Goal: Find specific page/section: Find specific page/section

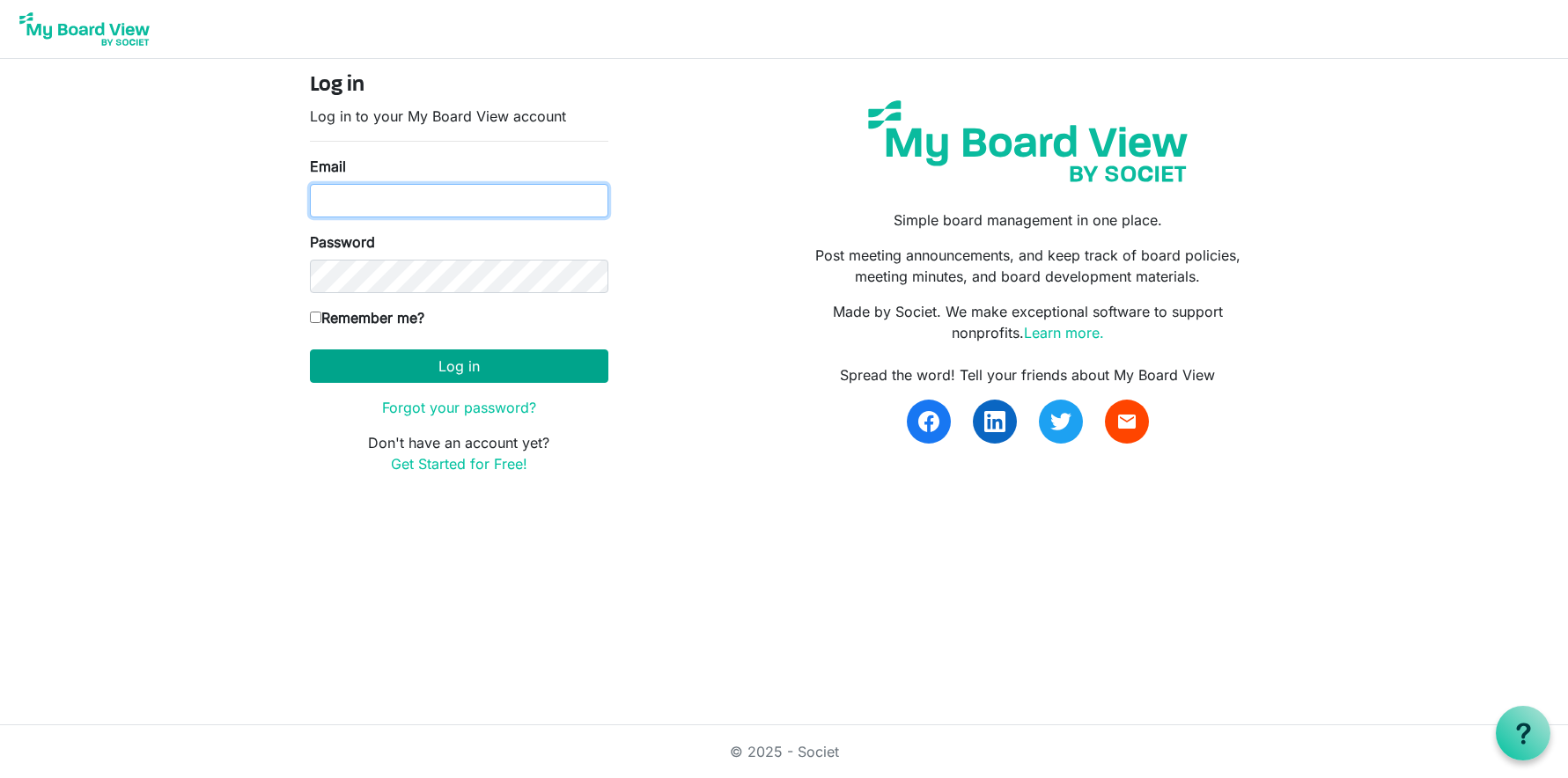
type input "monicakriese@gmail.com"
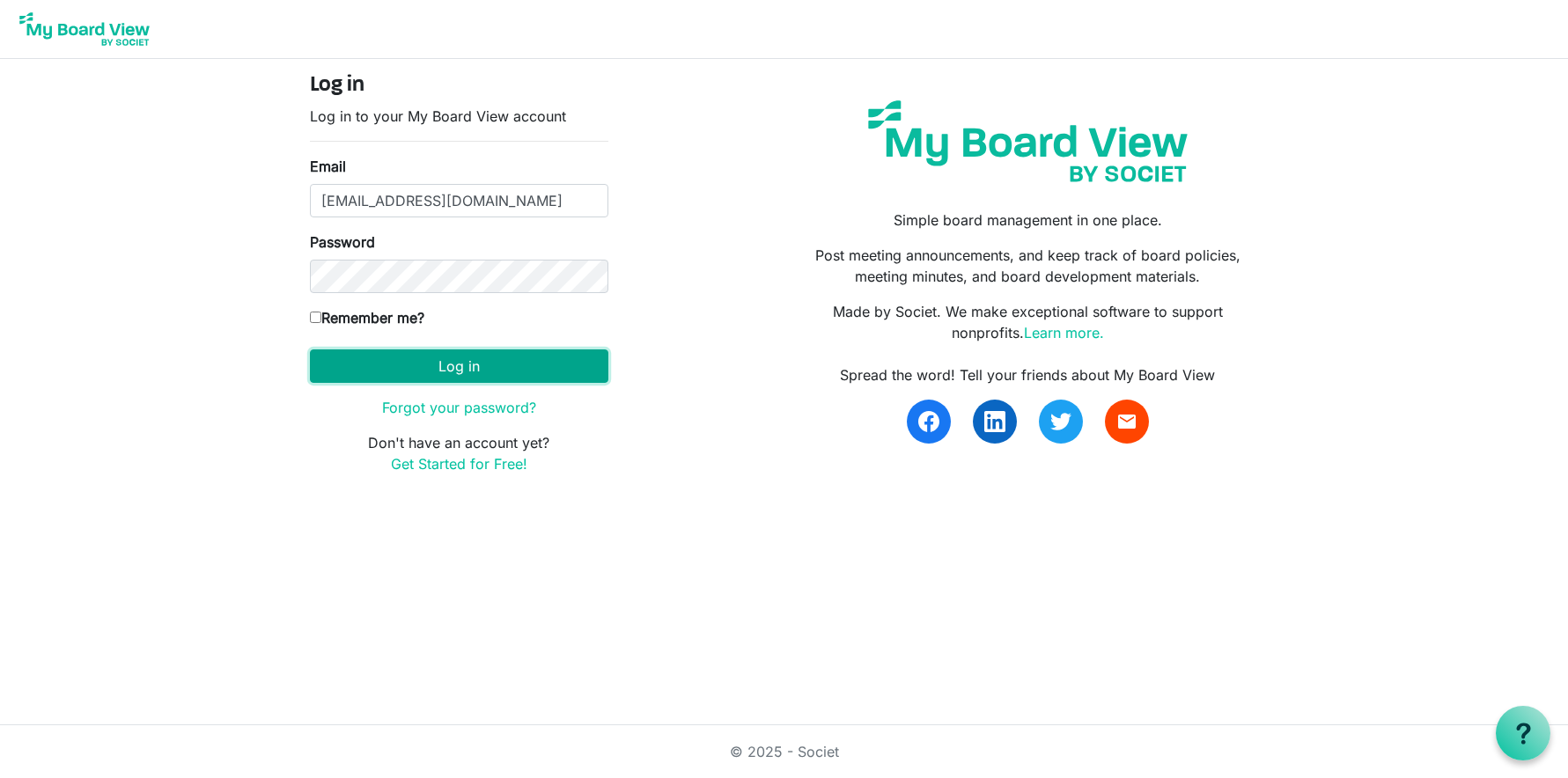
click at [447, 358] on button "Log in" at bounding box center [459, 366] width 298 height 34
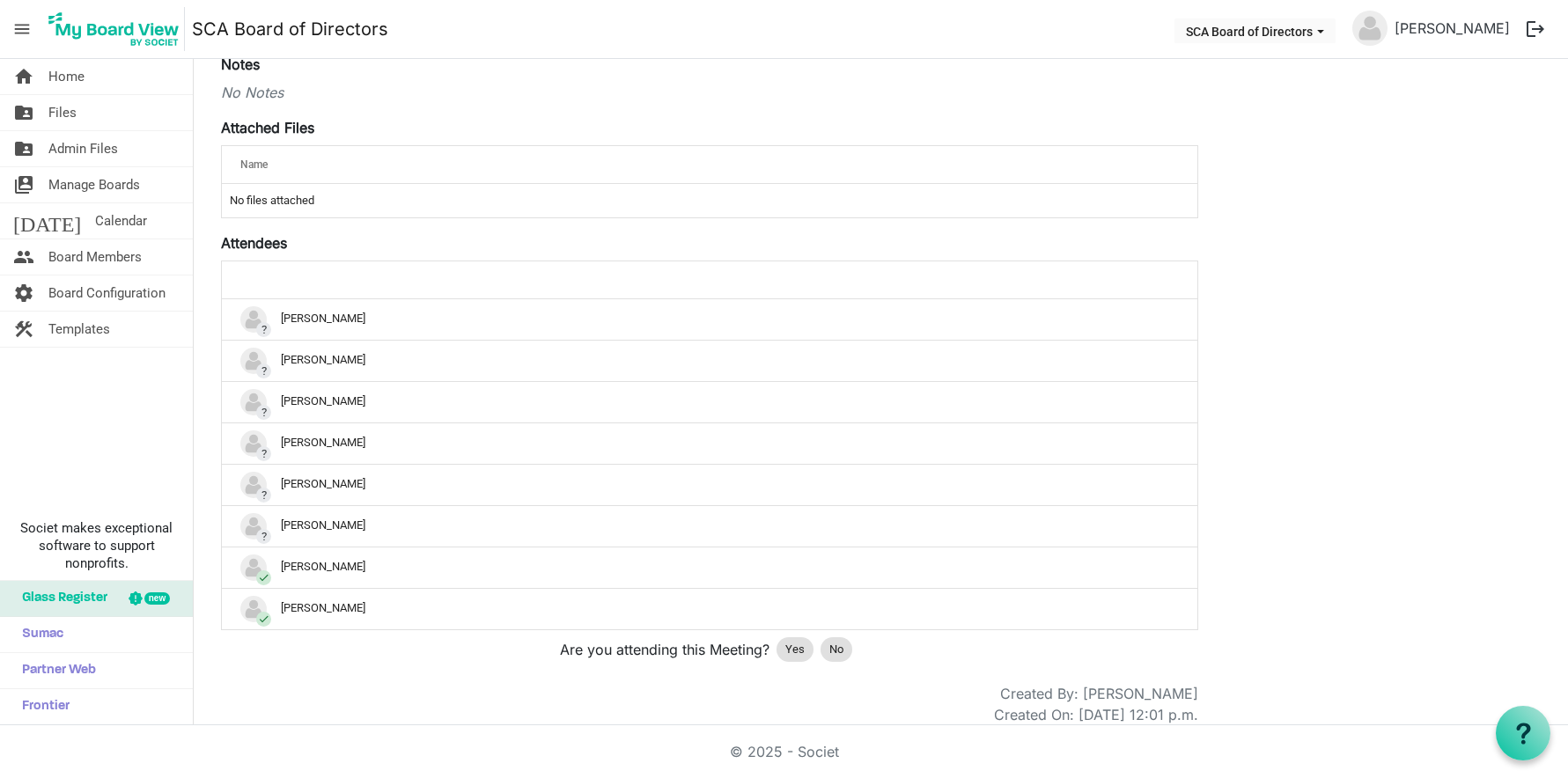
scroll to position [314, 0]
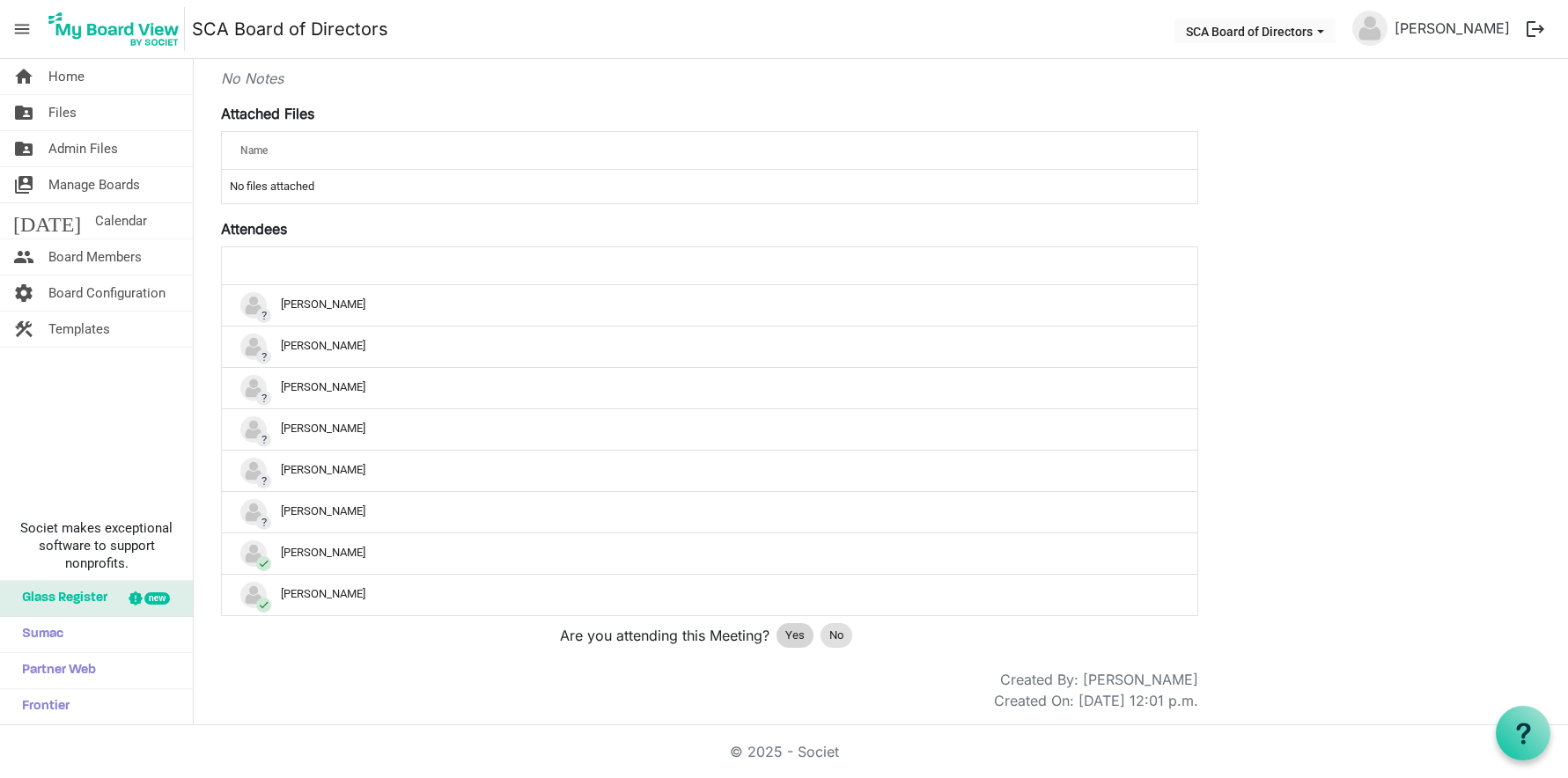
click at [795, 634] on span "Yes" at bounding box center [795, 636] width 19 height 17
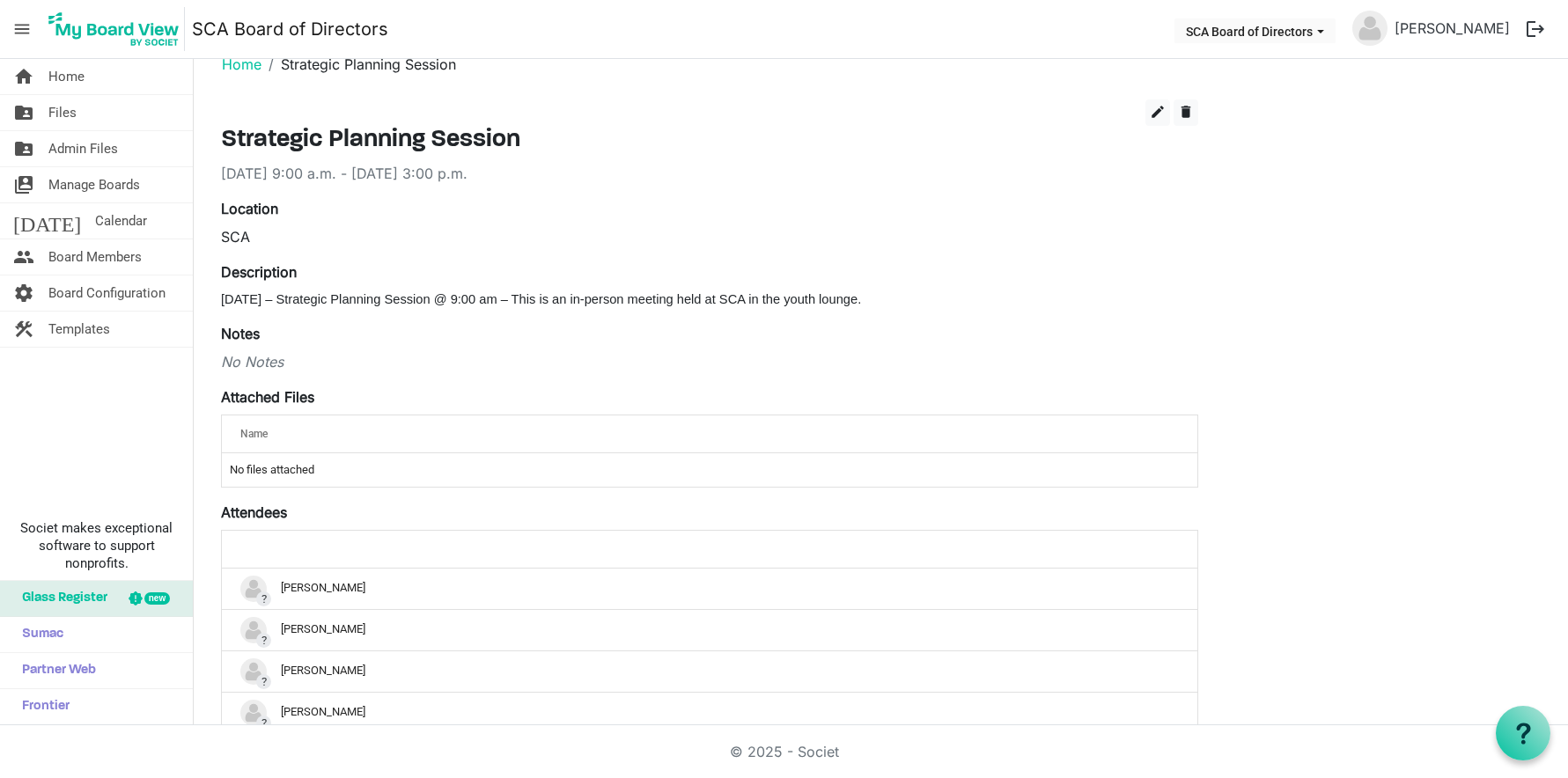
scroll to position [0, 0]
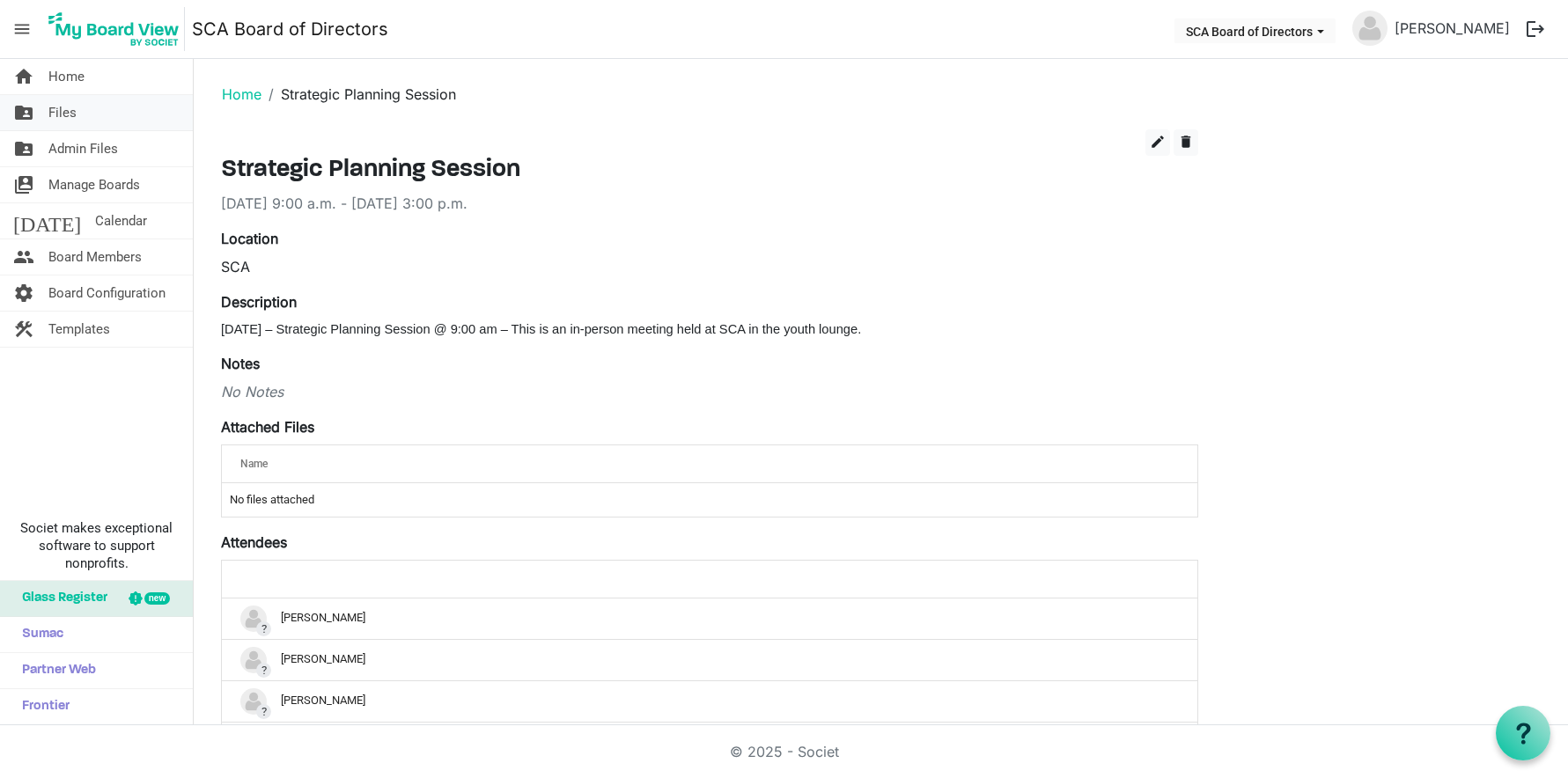
click at [63, 114] on span "Files" at bounding box center [62, 112] width 28 height 35
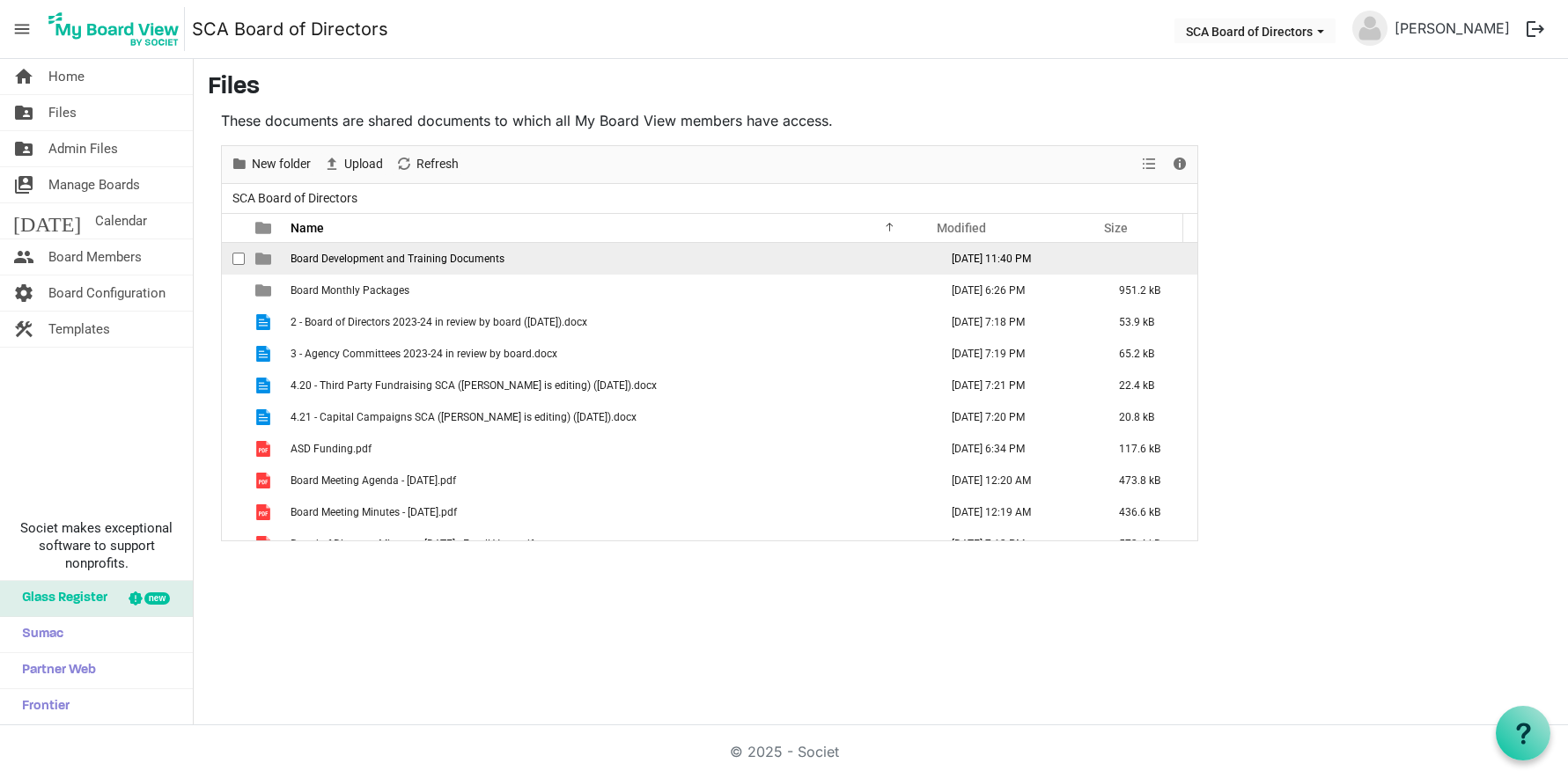
click at [351, 262] on span "Board Development and Training Documents" at bounding box center [397, 259] width 214 height 13
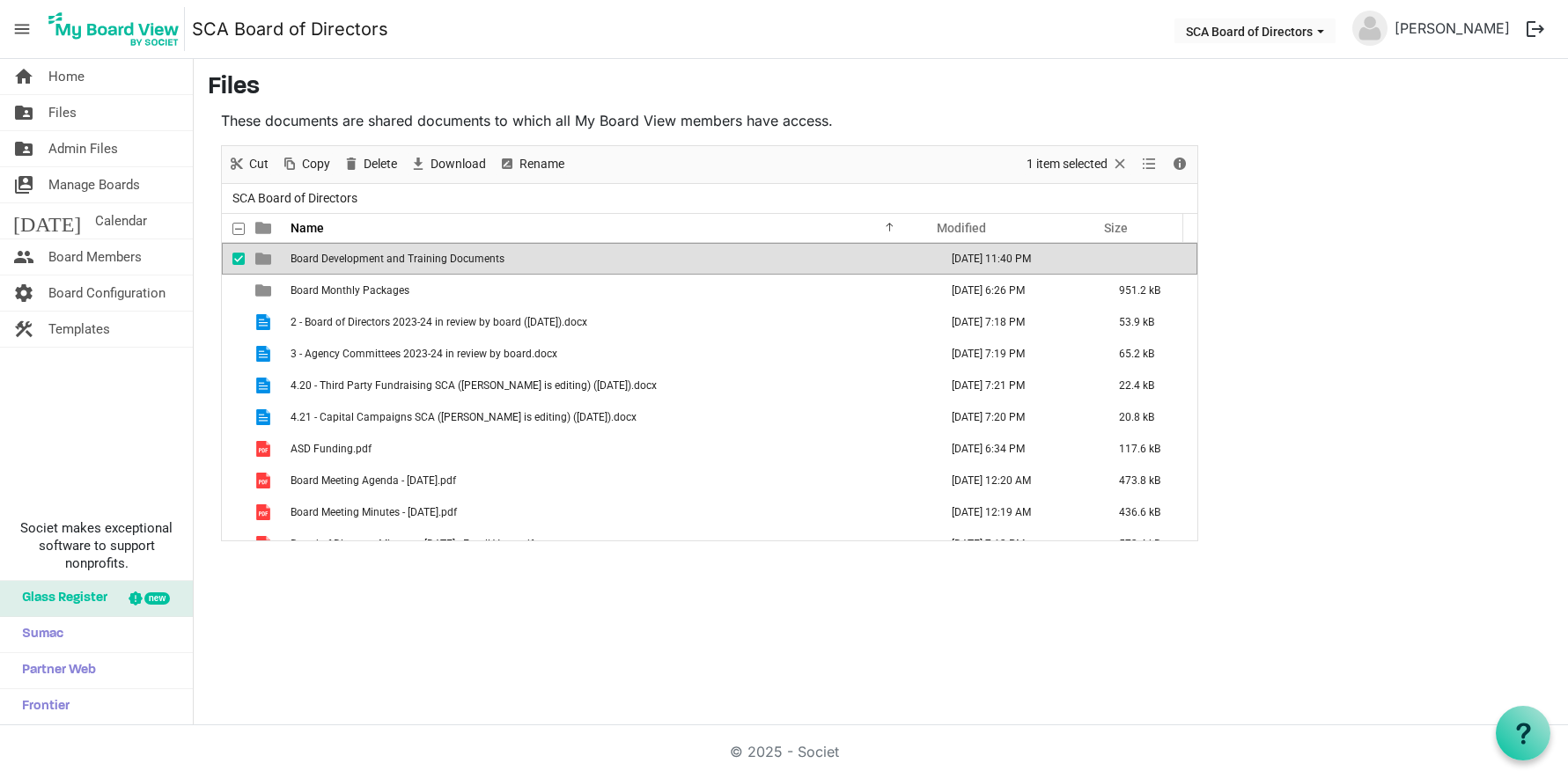
click at [233, 261] on span "checkbox" at bounding box center [238, 259] width 13 height 13
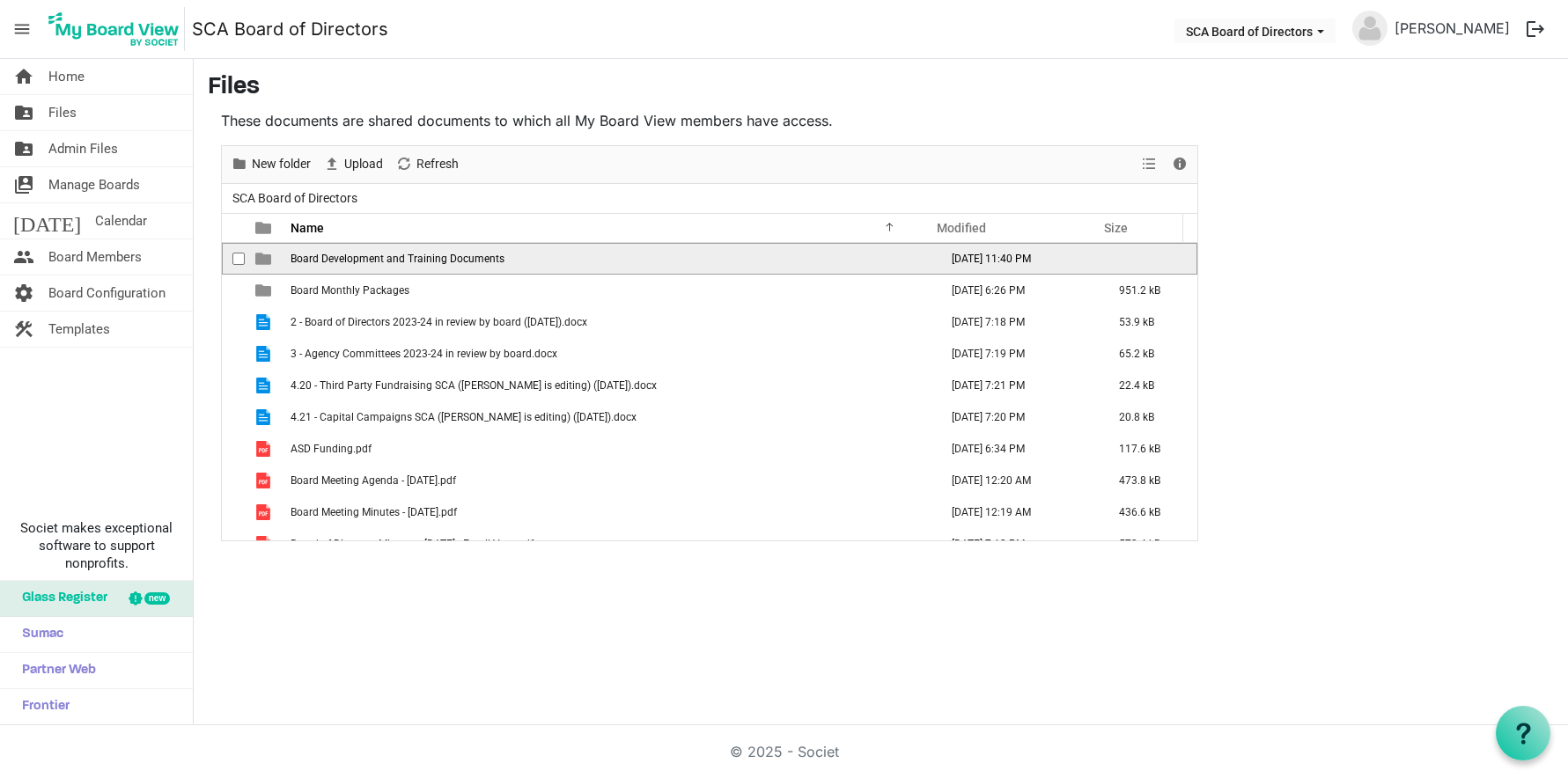
click at [292, 265] on span "Board Development and Training Documents" at bounding box center [397, 259] width 214 height 13
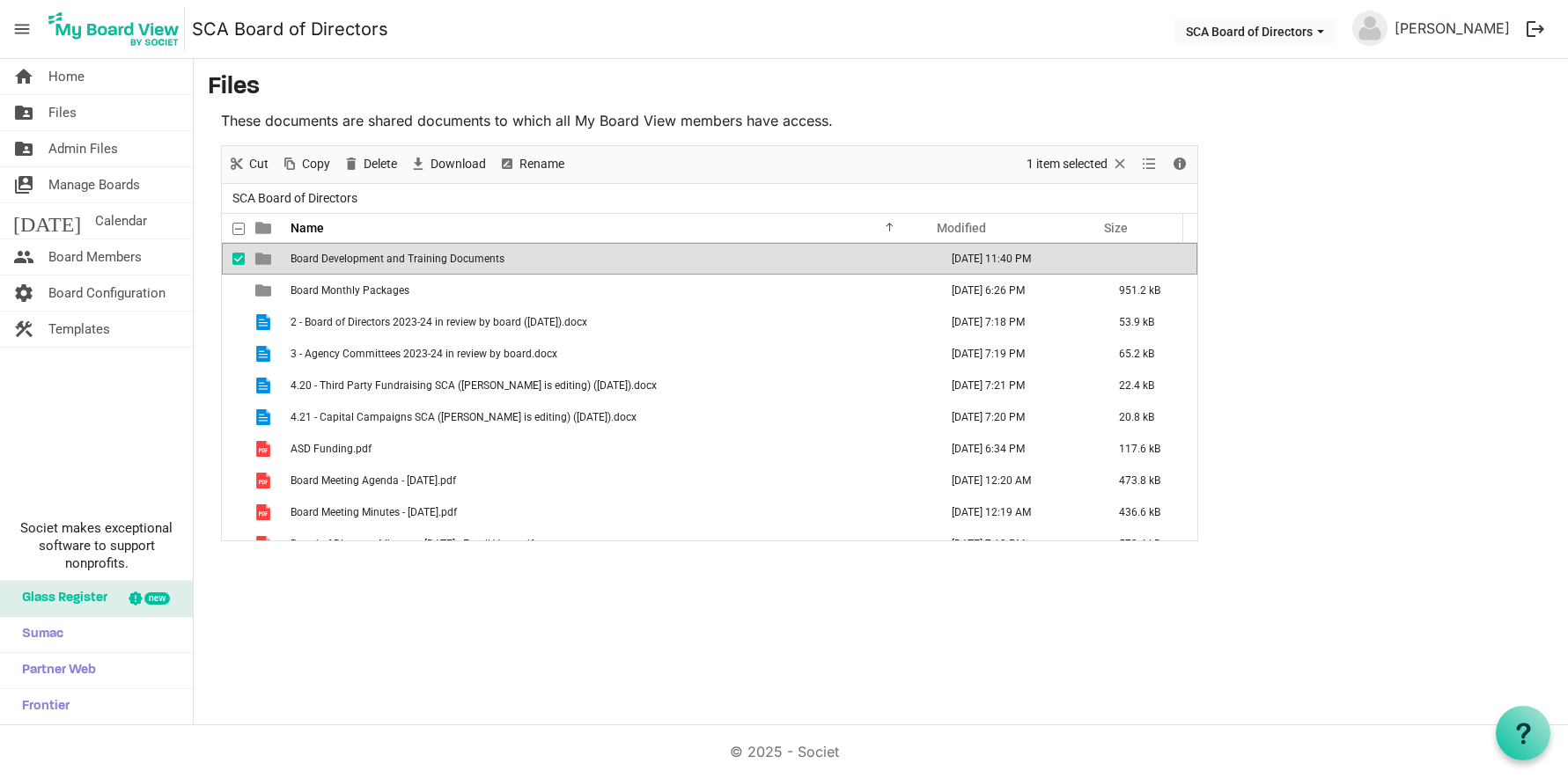
click at [292, 265] on span "Board Development and Training Documents" at bounding box center [397, 259] width 214 height 13
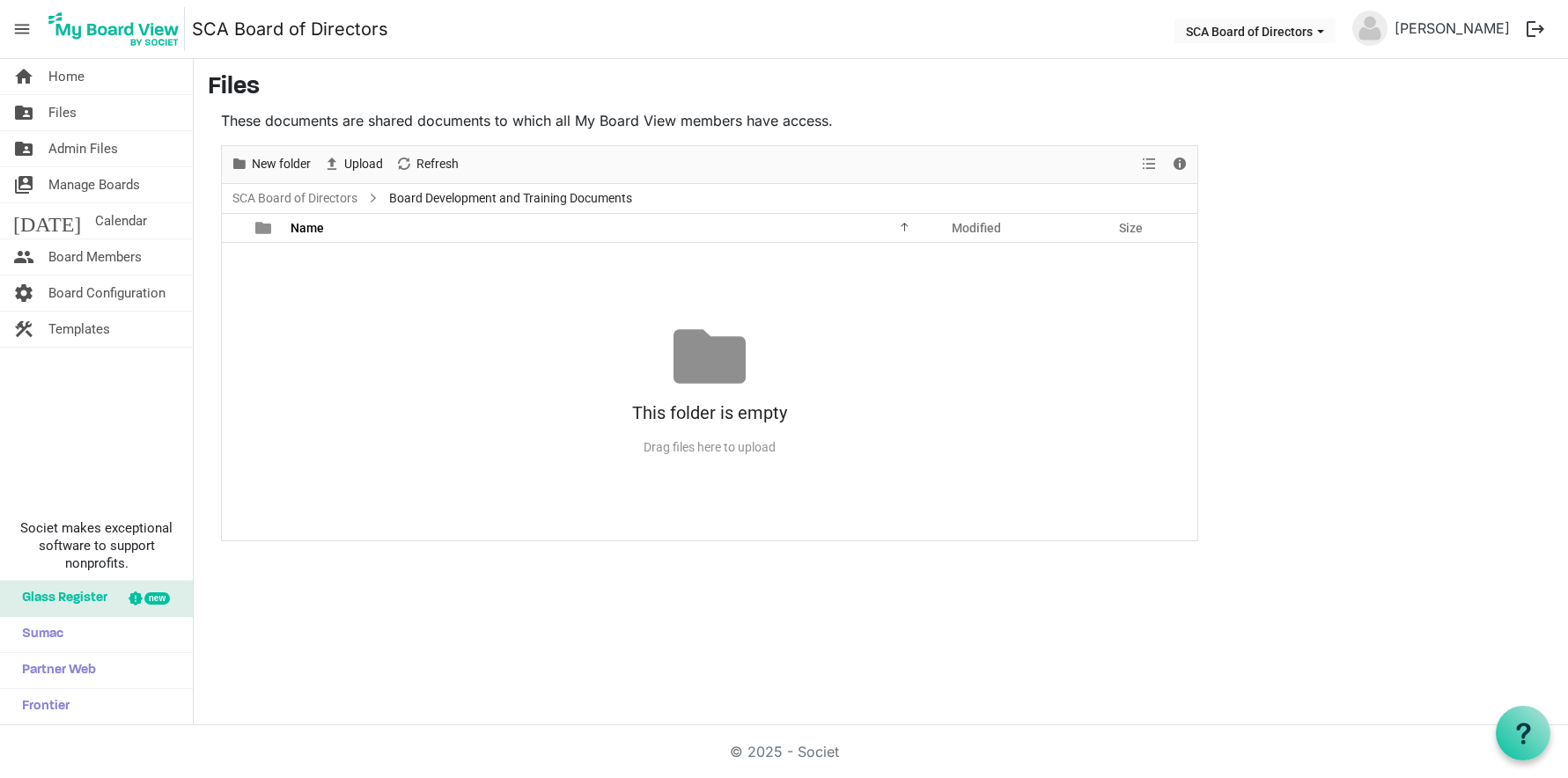
click at [441, 198] on span "Board Development and Training Documents" at bounding box center [510, 199] width 250 height 22
click at [65, 112] on span "Files" at bounding box center [62, 112] width 28 height 35
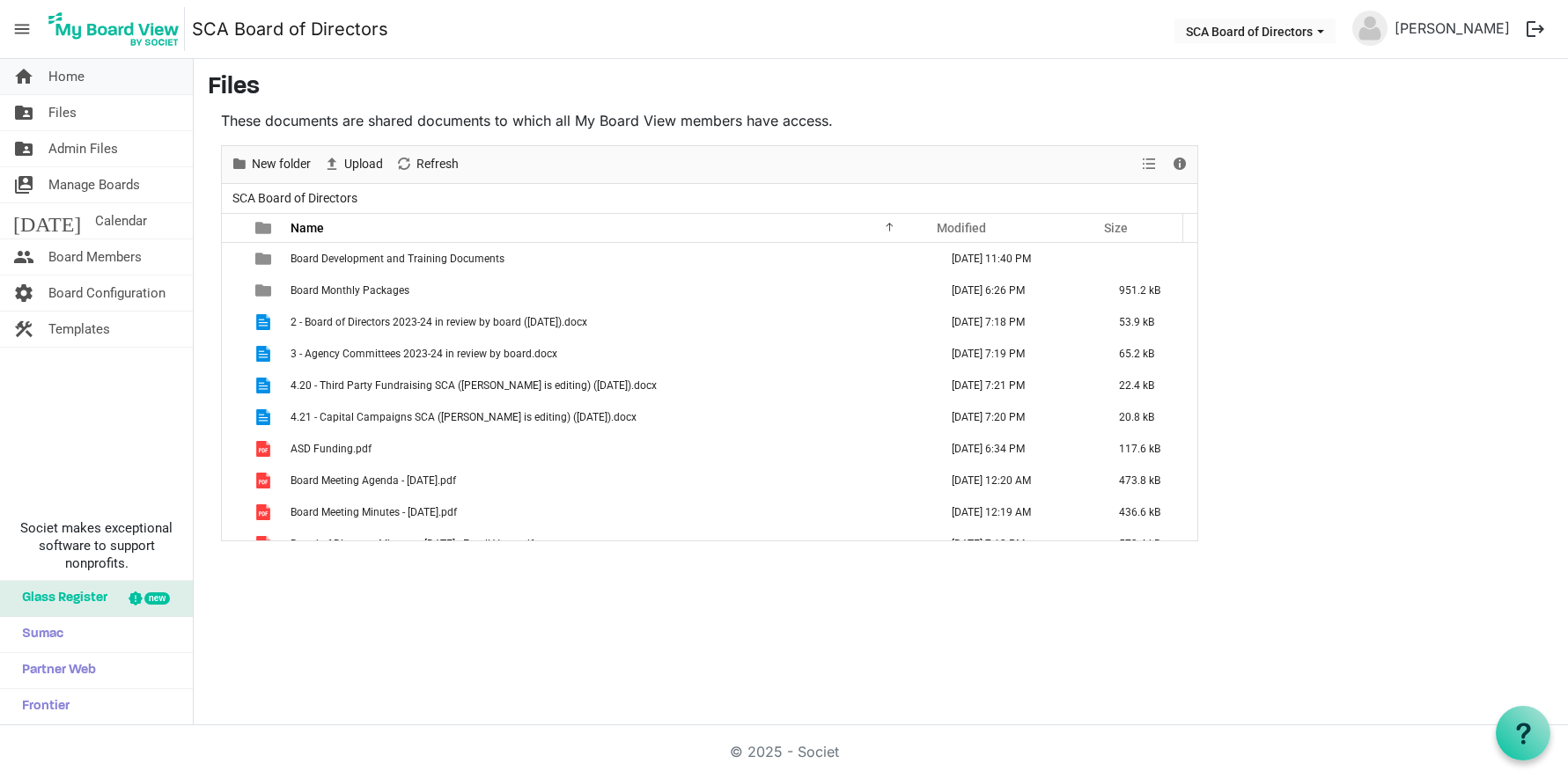
click at [56, 77] on span "Home" at bounding box center [66, 77] width 36 height 35
